Goal: Task Accomplishment & Management: Manage account settings

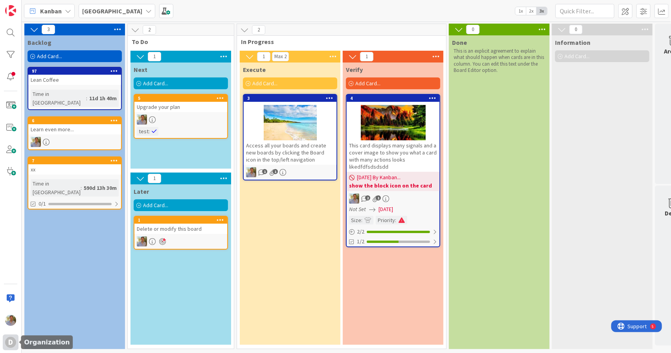
click at [10, 336] on div "D" at bounding box center [11, 342] width 16 height 16
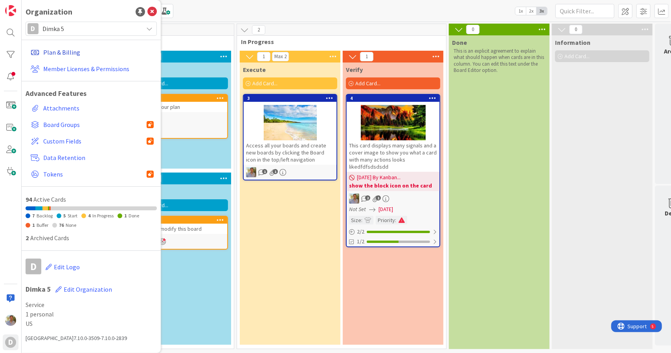
click at [60, 54] on link "Plan & Billing" at bounding box center [91, 52] width 129 height 14
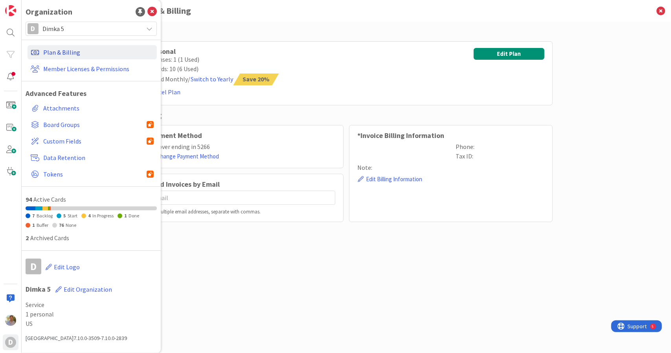
type input "[EMAIL_ADDRESS][DOMAIN_NAME]"
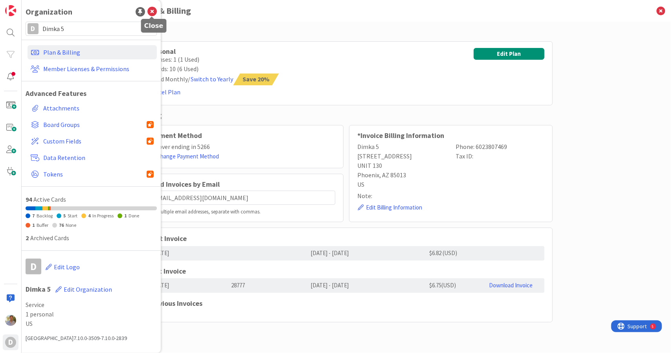
click at [154, 11] on icon at bounding box center [151, 11] width 9 height 9
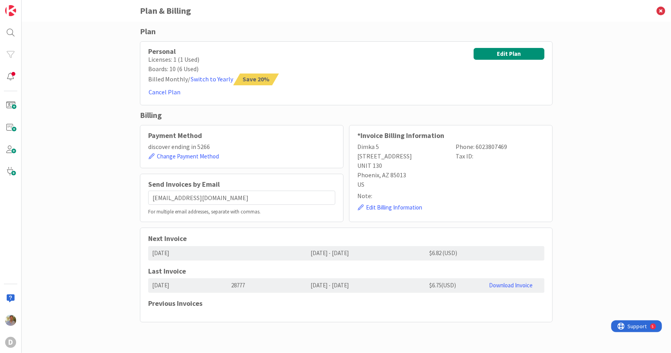
click at [222, 110] on div "Billing" at bounding box center [346, 115] width 412 height 12
click at [171, 92] on button "Cancel Plan" at bounding box center [164, 92] width 33 height 10
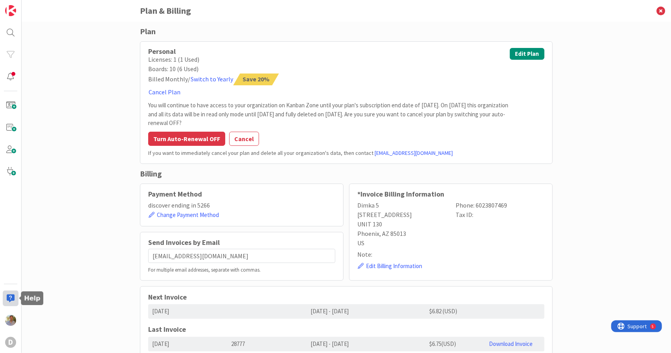
click at [9, 299] on div at bounding box center [11, 298] width 16 height 16
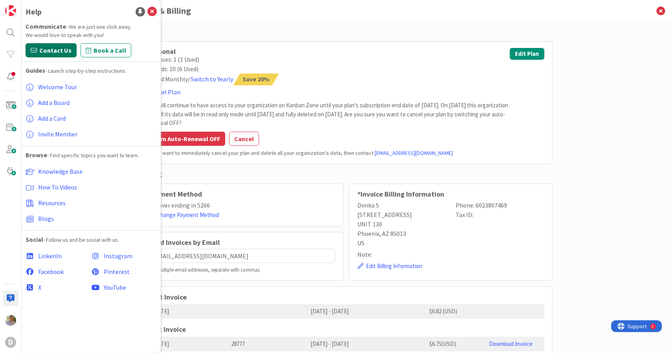
click at [57, 53] on span "Contact Us" at bounding box center [55, 50] width 32 height 9
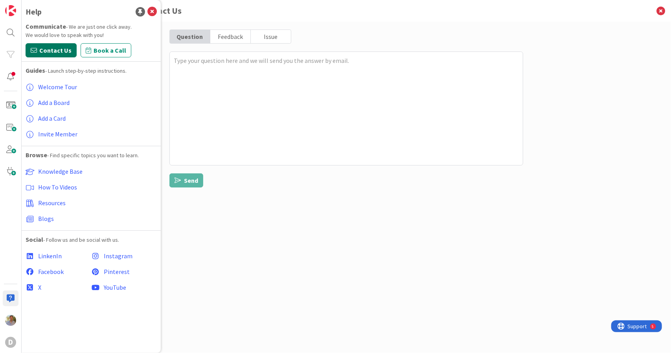
type textarea "x"
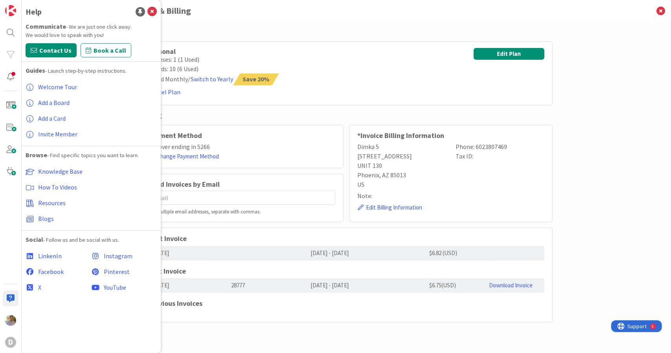
type input "[EMAIL_ADDRESS][DOMAIN_NAME]"
click at [151, 7] on icon at bounding box center [151, 11] width 9 height 9
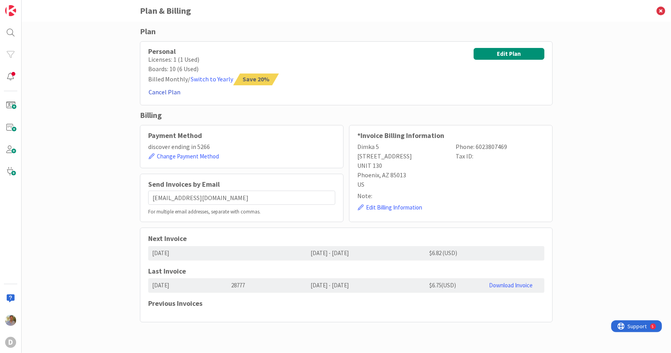
click at [165, 90] on button "Cancel Plan" at bounding box center [164, 92] width 33 height 10
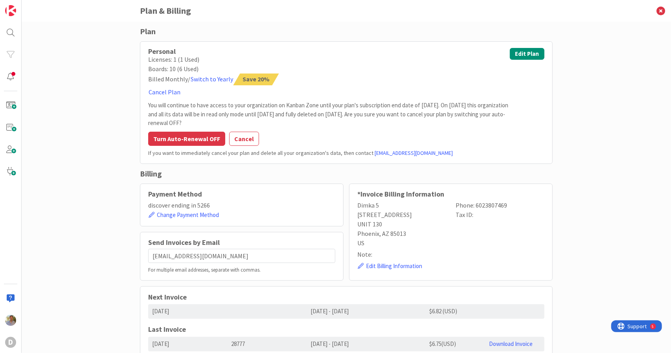
click at [254, 151] on p "If you want to immediately cancel your plan and delete all your organization's …" at bounding box center [328, 153] width 361 height 8
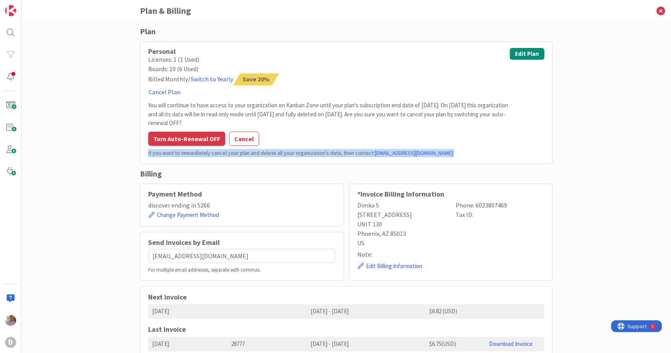
click at [254, 151] on p "If you want to immediately cancel your plan and delete all your organization's …" at bounding box center [328, 153] width 361 height 8
copy div "If you want to immediately cancel your plan and delete all your organization's …"
